Goal: Use online tool/utility: Utilize a website feature to perform a specific function

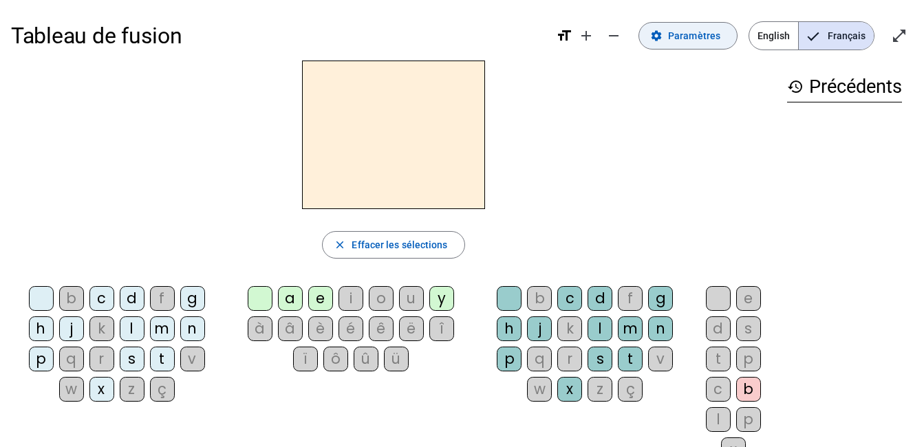
click at [660, 32] on mat-icon "settings" at bounding box center [657, 36] width 12 height 12
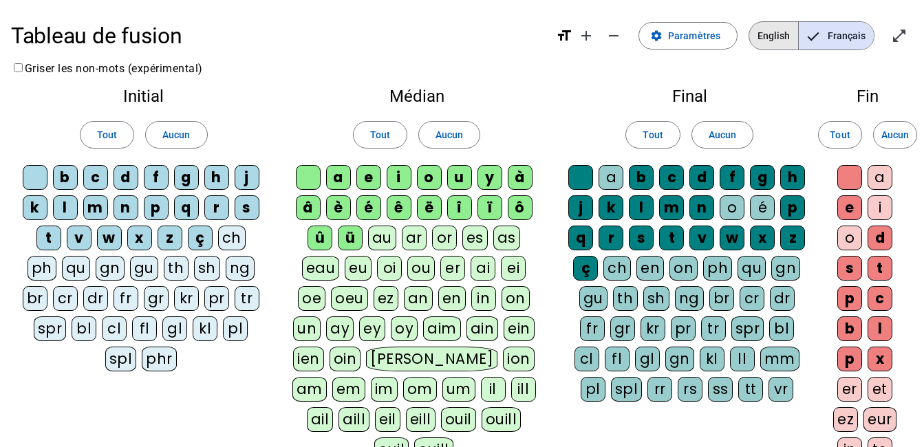
click at [776, 29] on span "English" at bounding box center [774, 36] width 49 height 28
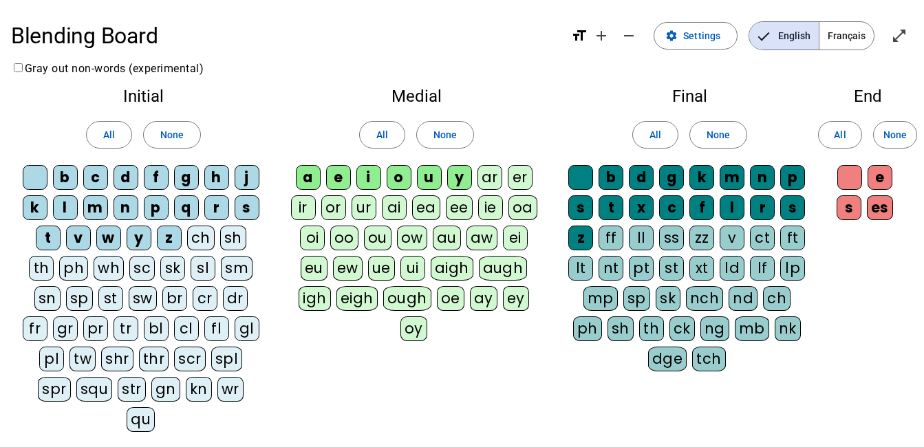
click at [836, 32] on span "Français" at bounding box center [847, 36] width 54 height 28
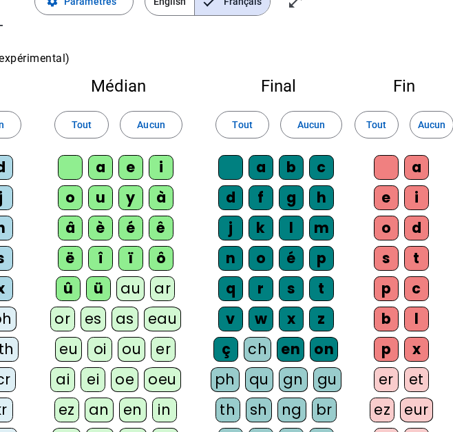
scroll to position [0, 133]
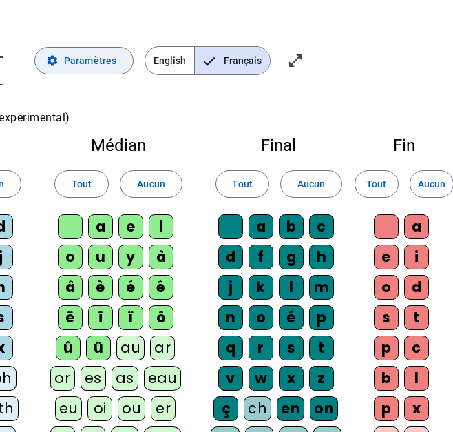
click at [85, 63] on span "Paramètres" at bounding box center [90, 60] width 52 height 17
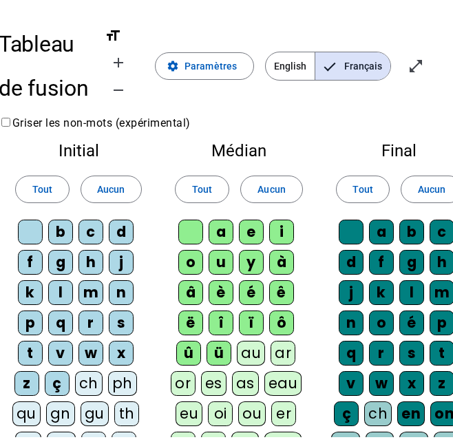
scroll to position [0, 0]
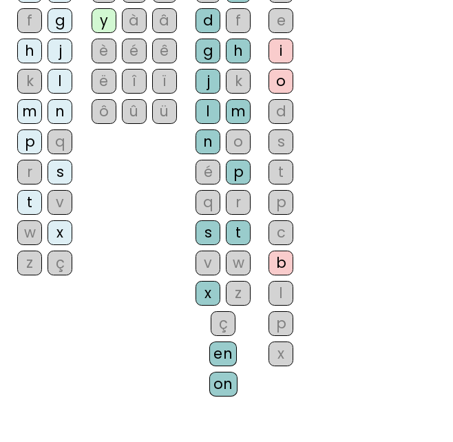
scroll to position [275, 0]
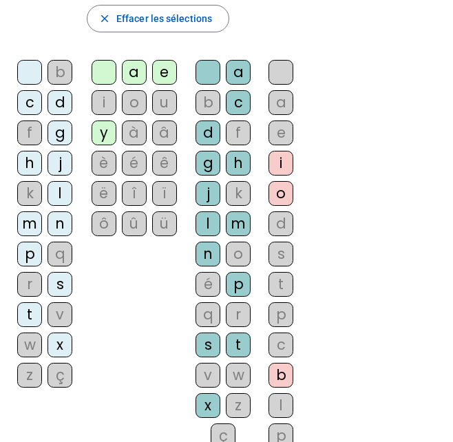
click at [127, 126] on div "à" at bounding box center [134, 132] width 25 height 25
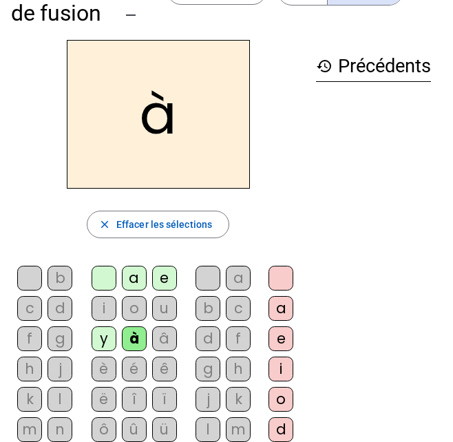
scroll to position [69, 0]
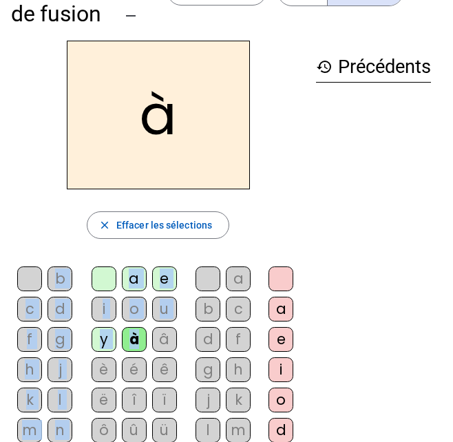
drag, startPoint x: 134, startPoint y: 338, endPoint x: 171, endPoint y: 152, distance: 189.5
click at [171, 152] on div "à close Effacer les sélections b c d f g h j k l m n p q r s t v w x z ç a e i …" at bounding box center [158, 384] width 294 height 686
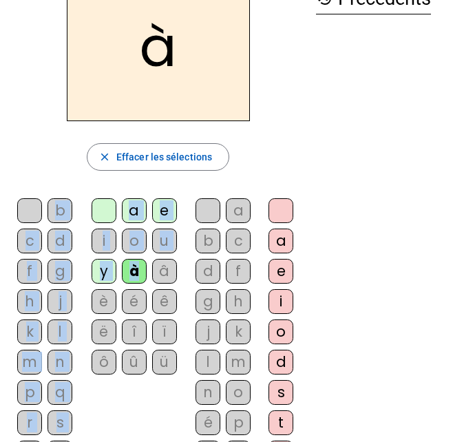
scroll to position [138, 0]
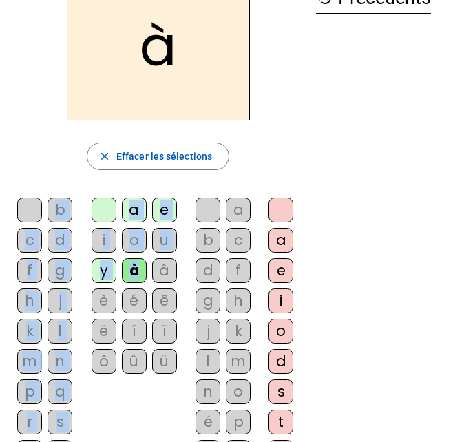
click at [61, 359] on div "n" at bounding box center [59, 361] width 25 height 25
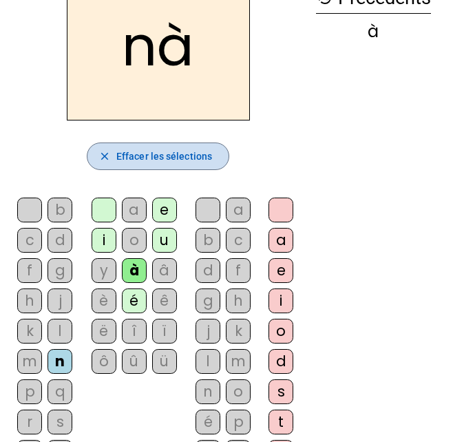
click at [135, 147] on span "button" at bounding box center [157, 156] width 141 height 33
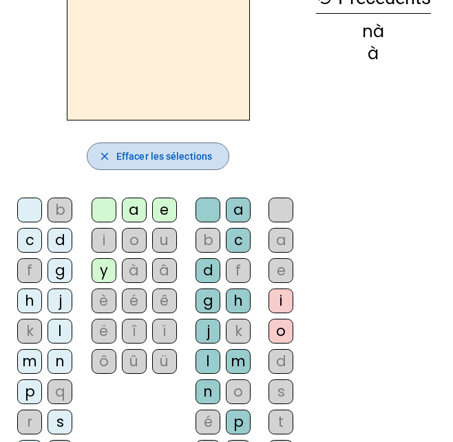
click at [143, 158] on span "Effacer les sélections" at bounding box center [164, 156] width 96 height 17
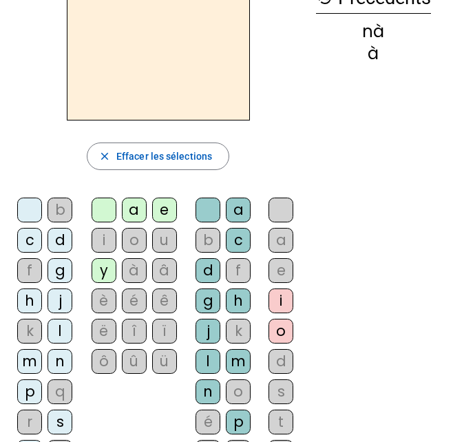
click at [138, 264] on div "à" at bounding box center [134, 270] width 25 height 25
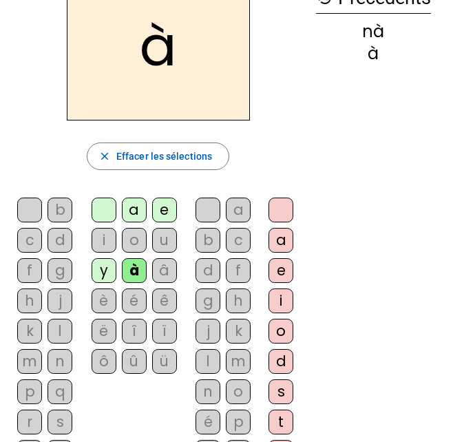
click at [66, 365] on div "n" at bounding box center [59, 361] width 25 height 25
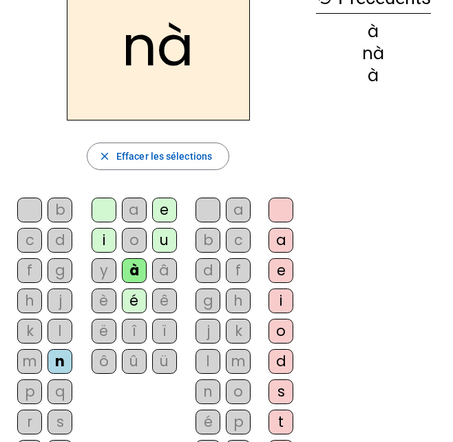
click at [169, 209] on div "e" at bounding box center [164, 210] width 25 height 25
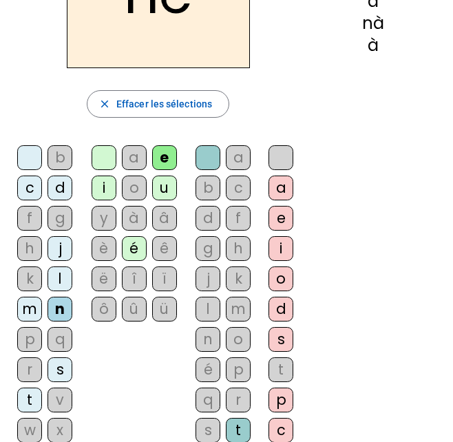
scroll to position [101, 0]
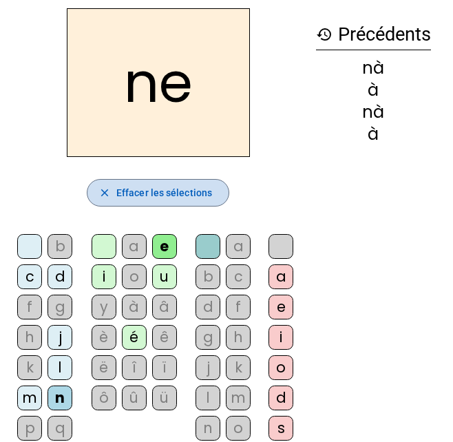
click at [169, 200] on span "Effacer les sélections" at bounding box center [164, 192] width 96 height 17
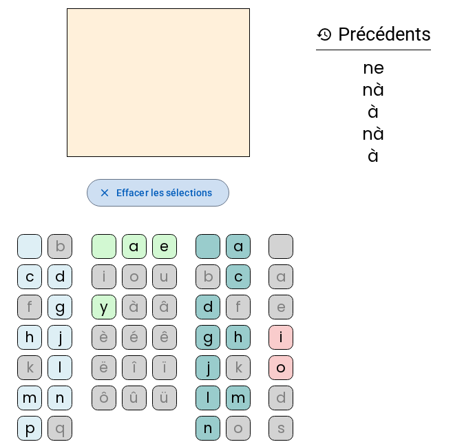
click at [169, 200] on span "Effacer les sélections" at bounding box center [164, 192] width 96 height 17
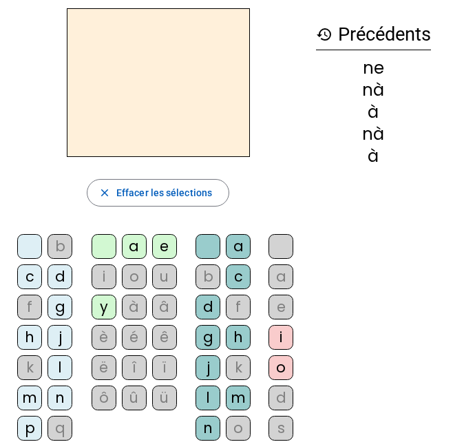
click at [324, 37] on mat-icon "history" at bounding box center [324, 34] width 17 height 17
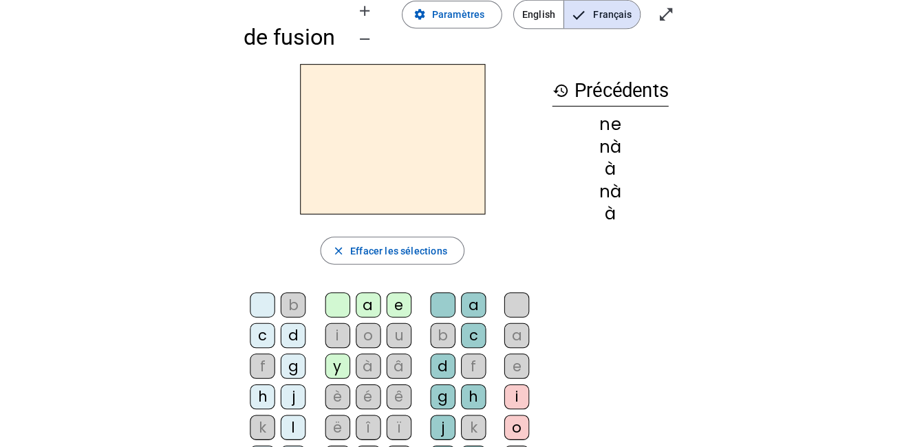
scroll to position [0, 0]
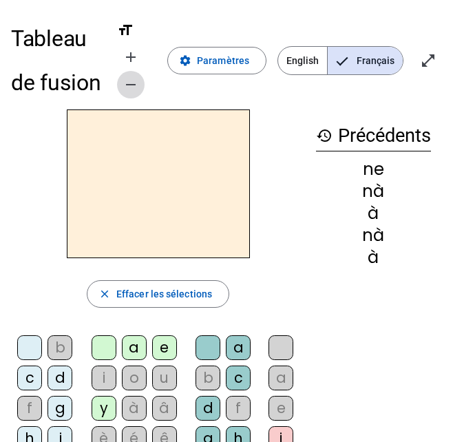
click at [129, 81] on mat-icon "remove" at bounding box center [131, 84] width 17 height 17
